Goal: Transaction & Acquisition: Purchase product/service

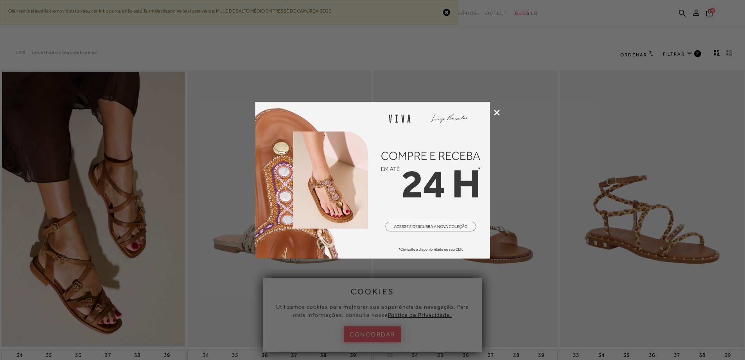
click at [356, 338] on div at bounding box center [372, 180] width 745 height 360
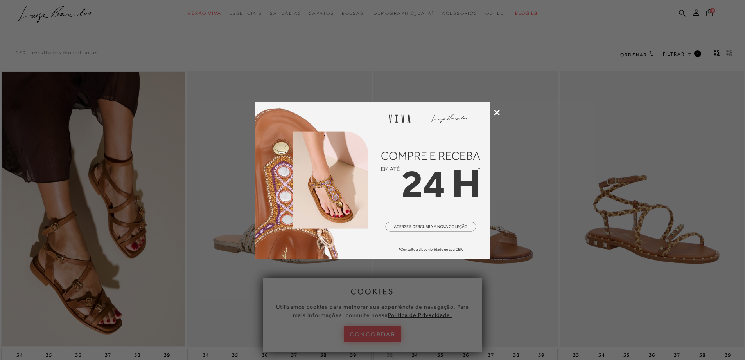
click at [495, 112] on icon at bounding box center [497, 113] width 6 height 6
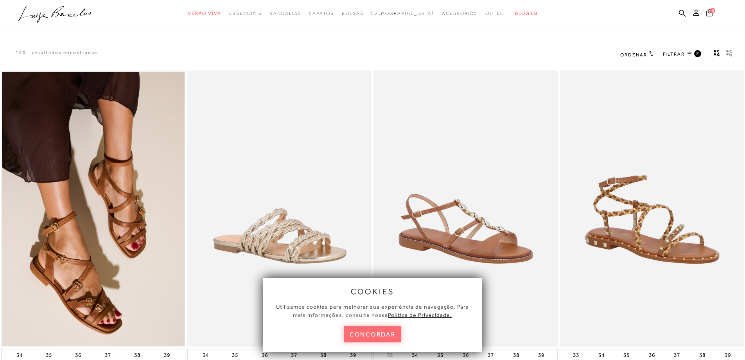
click at [355, 334] on button "concordar" at bounding box center [373, 334] width 58 height 16
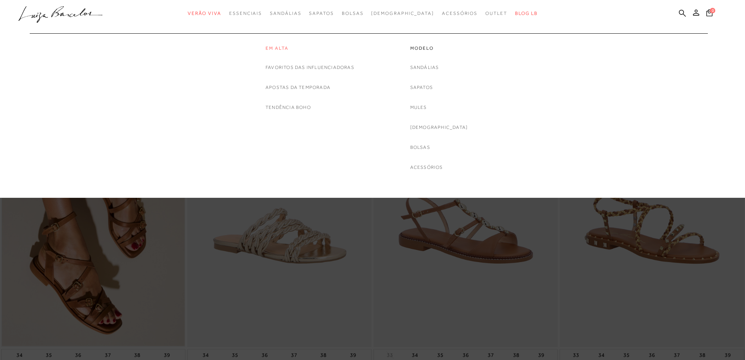
click at [275, 47] on link "Em alta" at bounding box center [310, 48] width 89 height 7
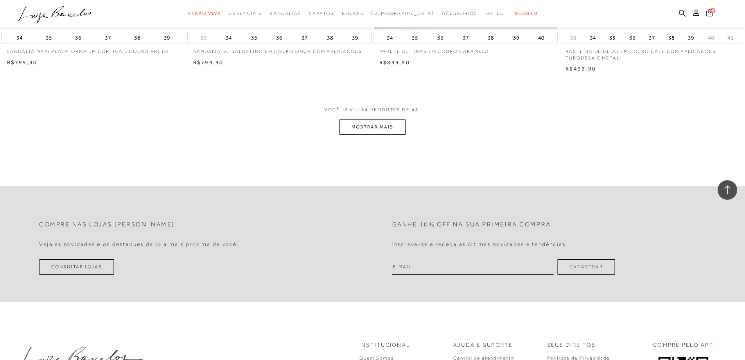
scroll to position [1957, 0]
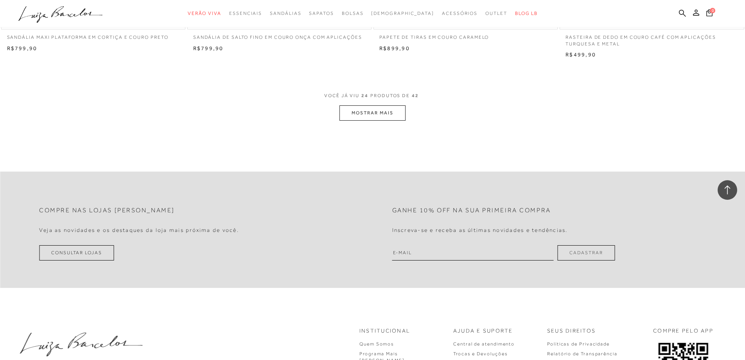
click at [373, 117] on button "MOSTRAR MAIS" at bounding box center [373, 112] width 66 height 15
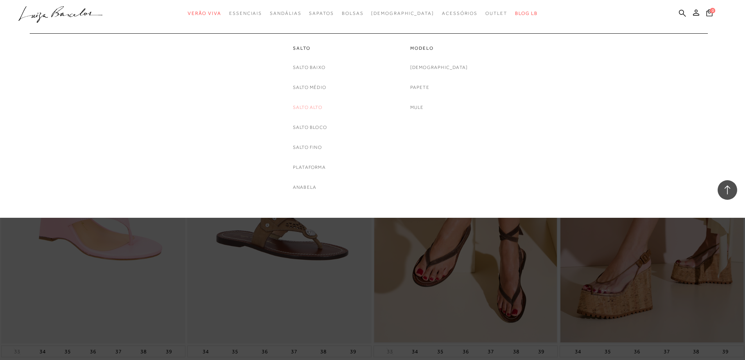
click at [304, 108] on link "Salto Alto" at bounding box center [307, 107] width 29 height 8
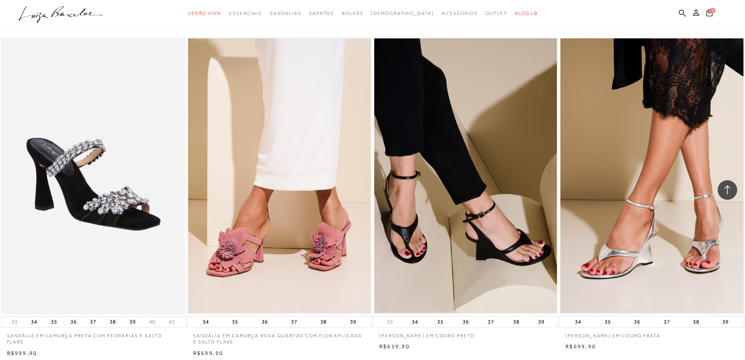
scroll to position [704, 0]
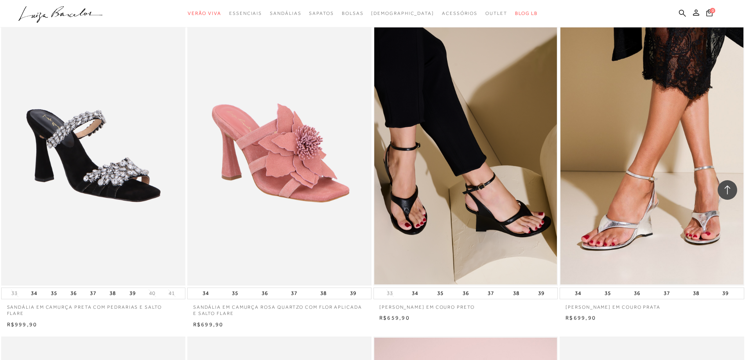
click at [274, 146] on img at bounding box center [280, 147] width 184 height 277
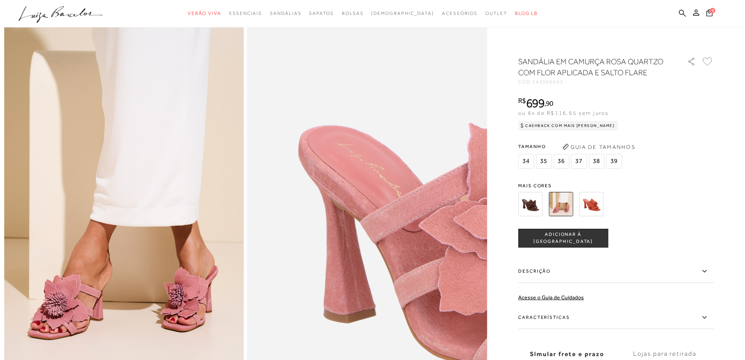
scroll to position [78, 0]
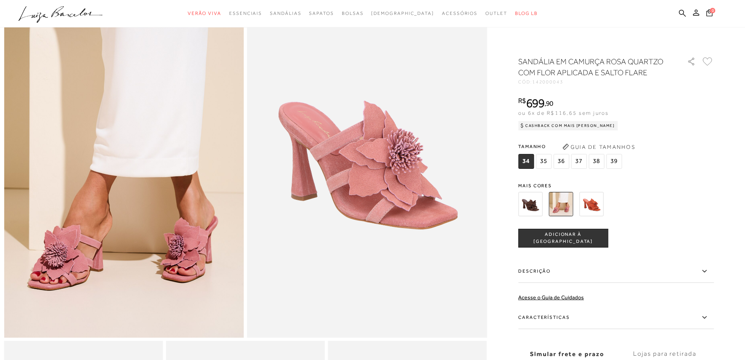
click at [593, 204] on img at bounding box center [592, 204] width 24 height 24
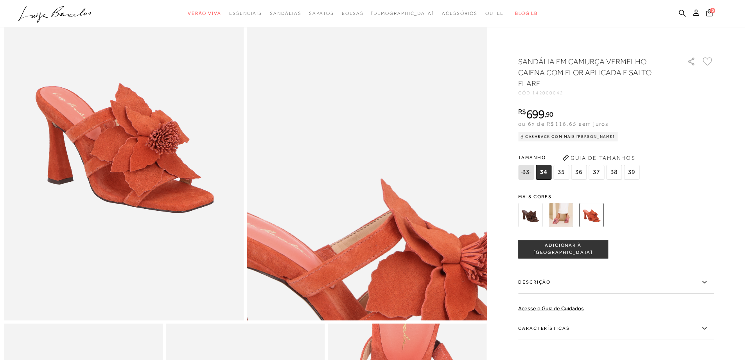
scroll to position [117, 0]
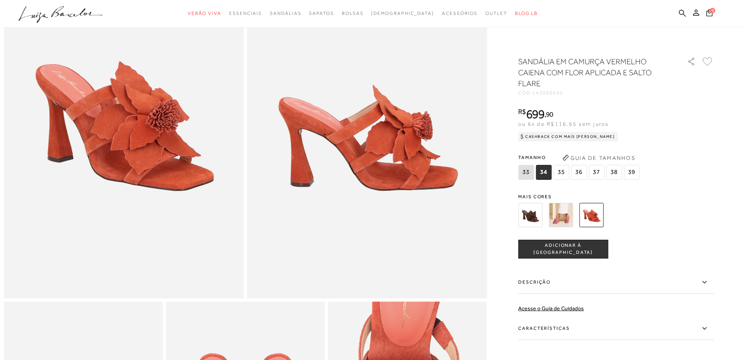
click at [598, 175] on span "37" at bounding box center [597, 172] width 16 height 15
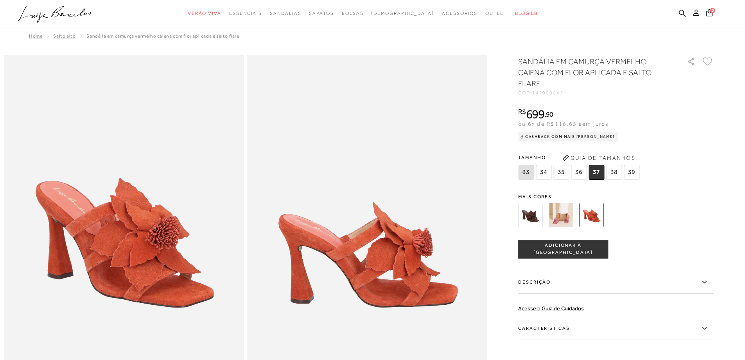
scroll to position [0, 0]
